Goal: Navigation & Orientation: Find specific page/section

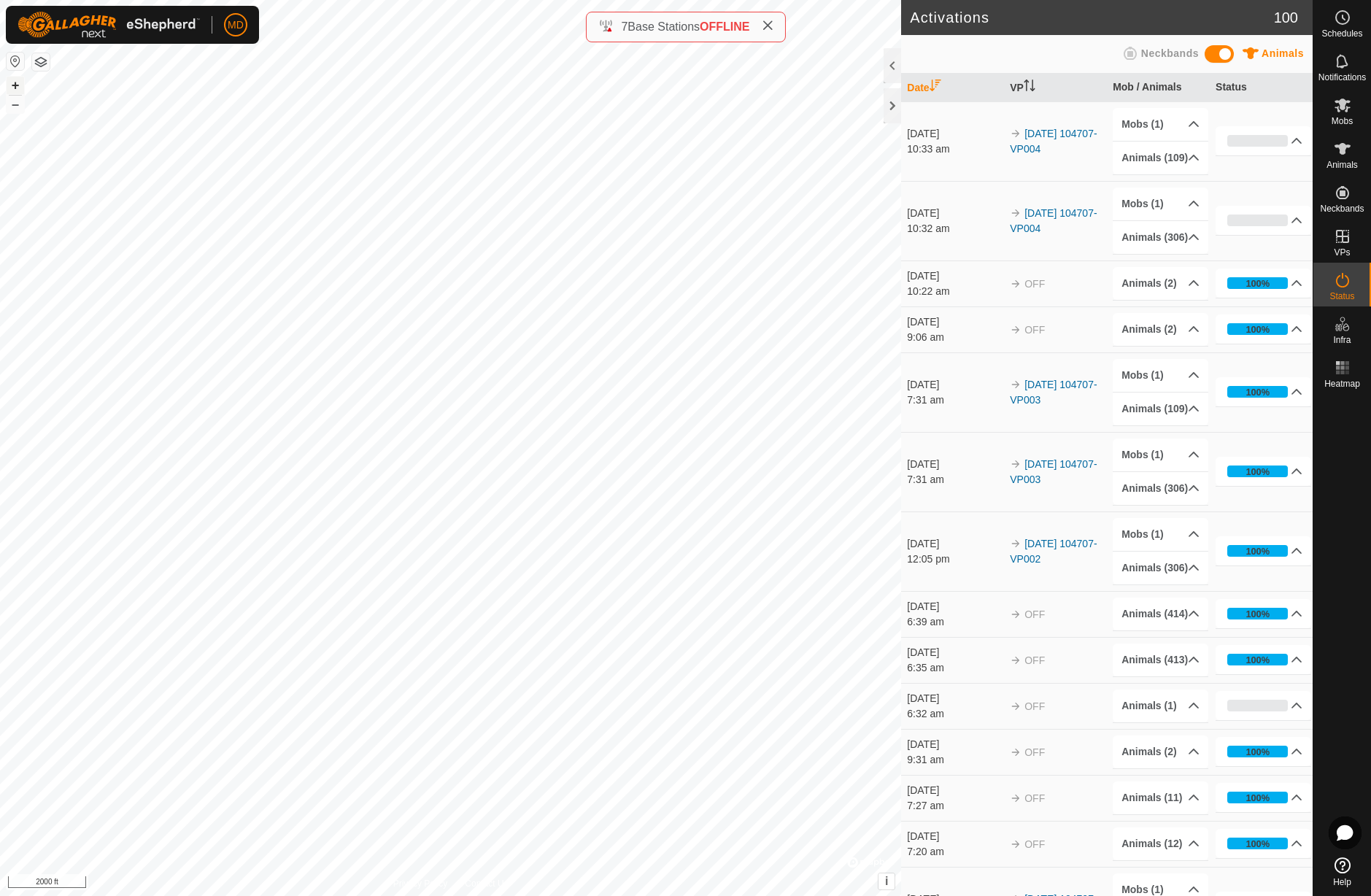
click at [14, 88] on button "+" at bounding box center [15, 85] width 18 height 18
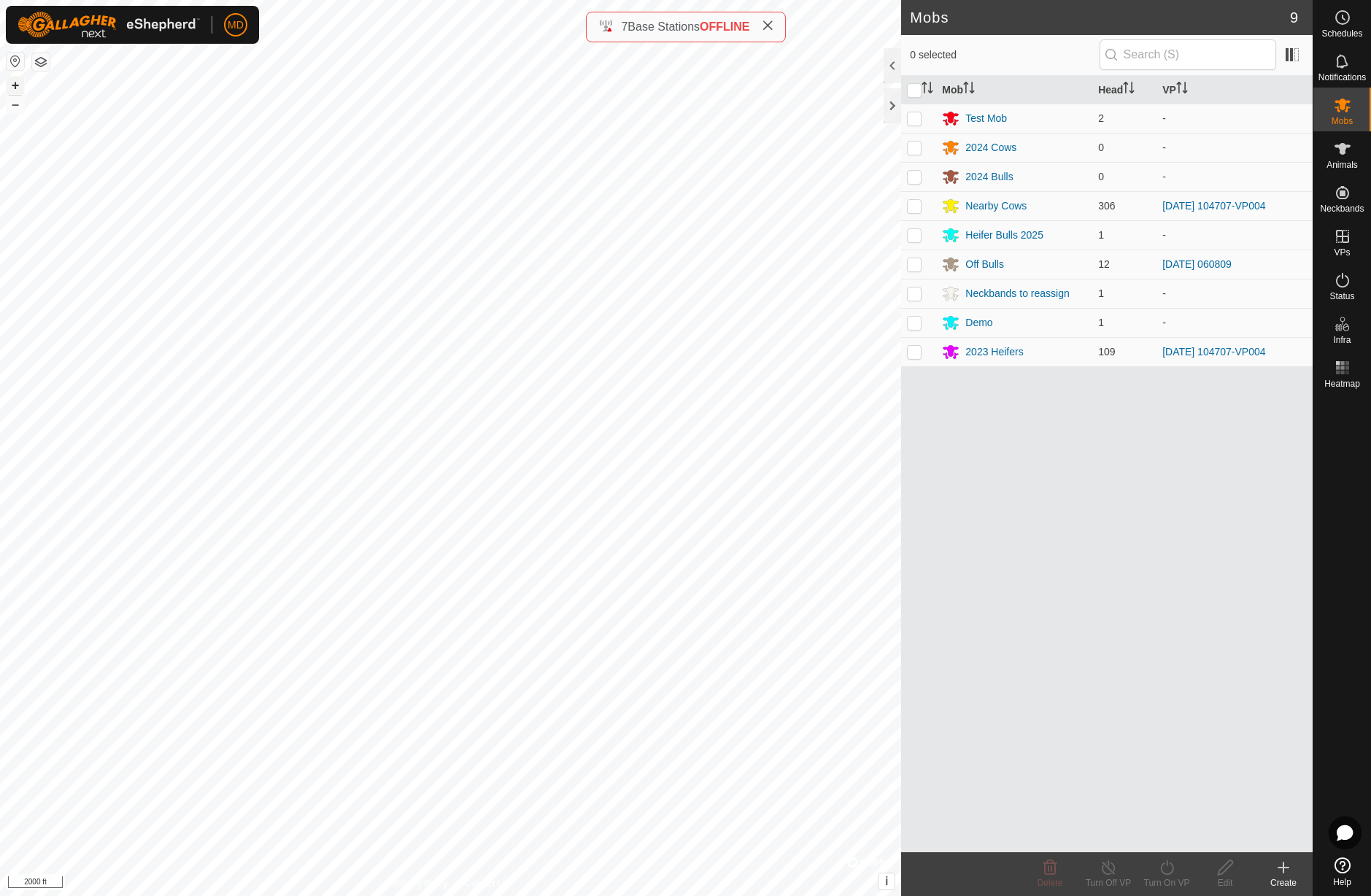
click at [17, 85] on button "+" at bounding box center [15, 85] width 18 height 18
click at [1341, 283] on icon at bounding box center [1342, 280] width 18 height 18
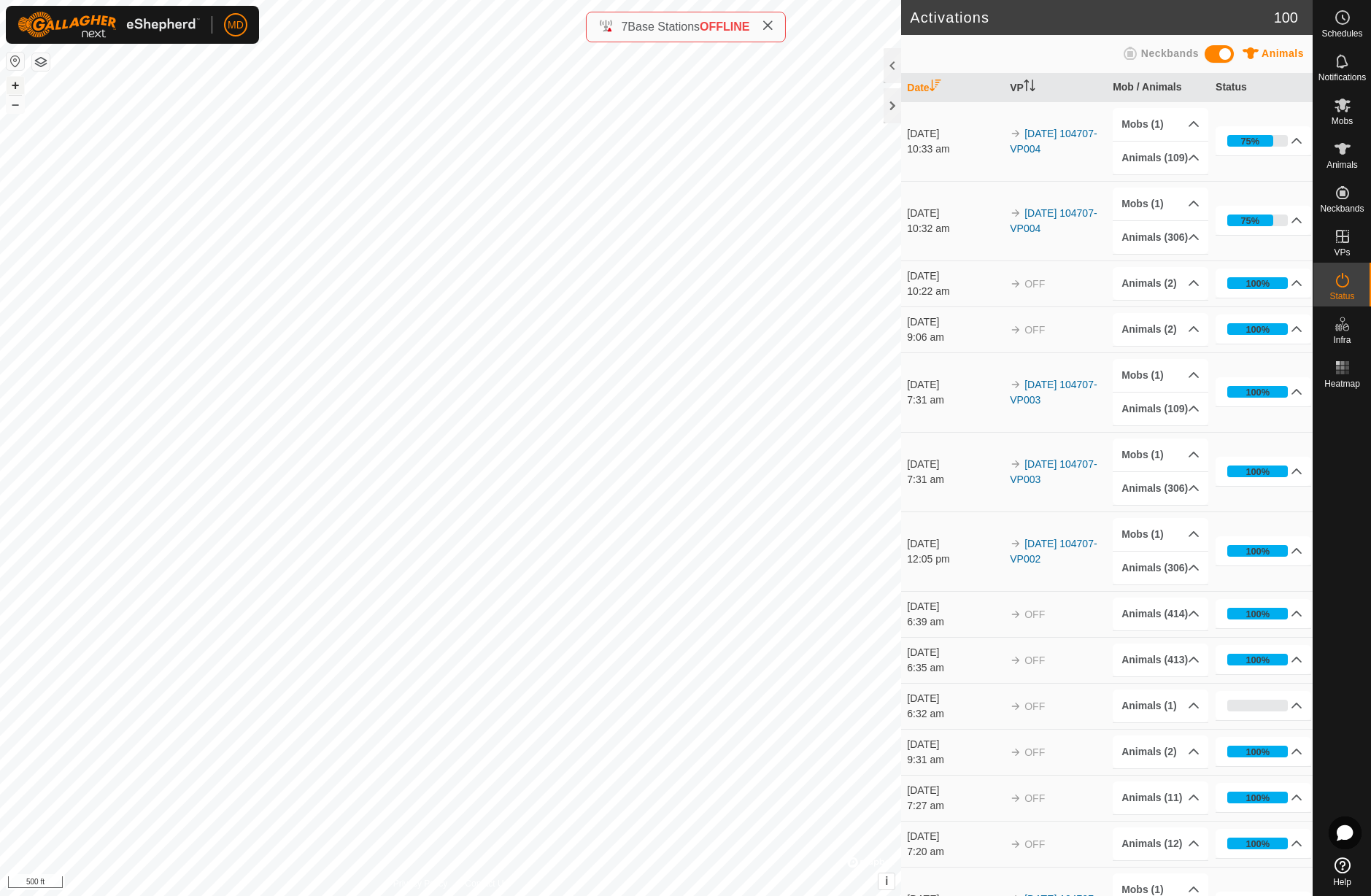
click at [16, 85] on button "+" at bounding box center [15, 85] width 18 height 18
click at [15, 85] on button "+" at bounding box center [15, 85] width 18 height 18
click at [17, 86] on button "+" at bounding box center [15, 85] width 18 height 18
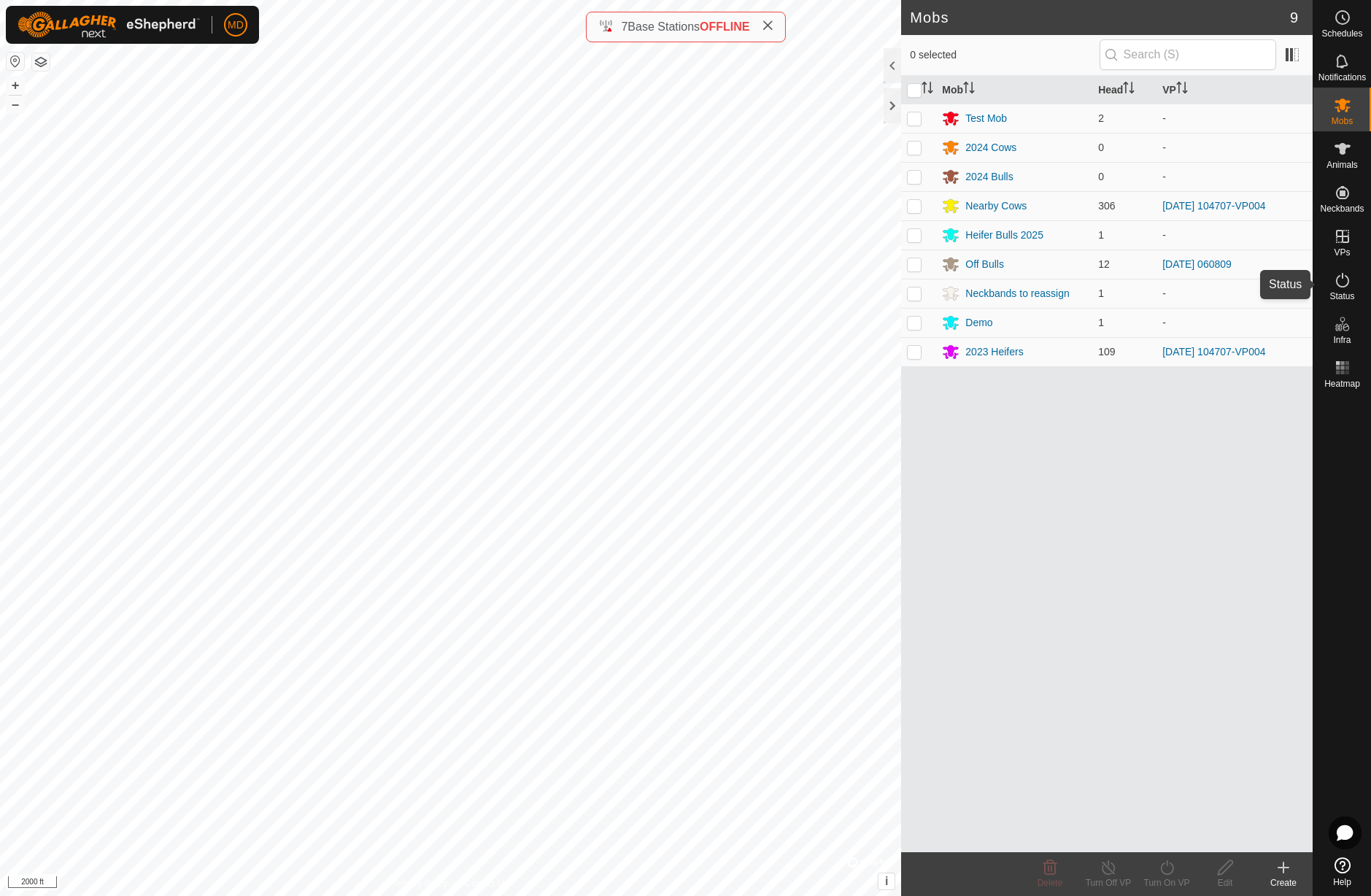
click at [1347, 283] on icon at bounding box center [1342, 280] width 18 height 18
